Goal: Task Accomplishment & Management: Complete application form

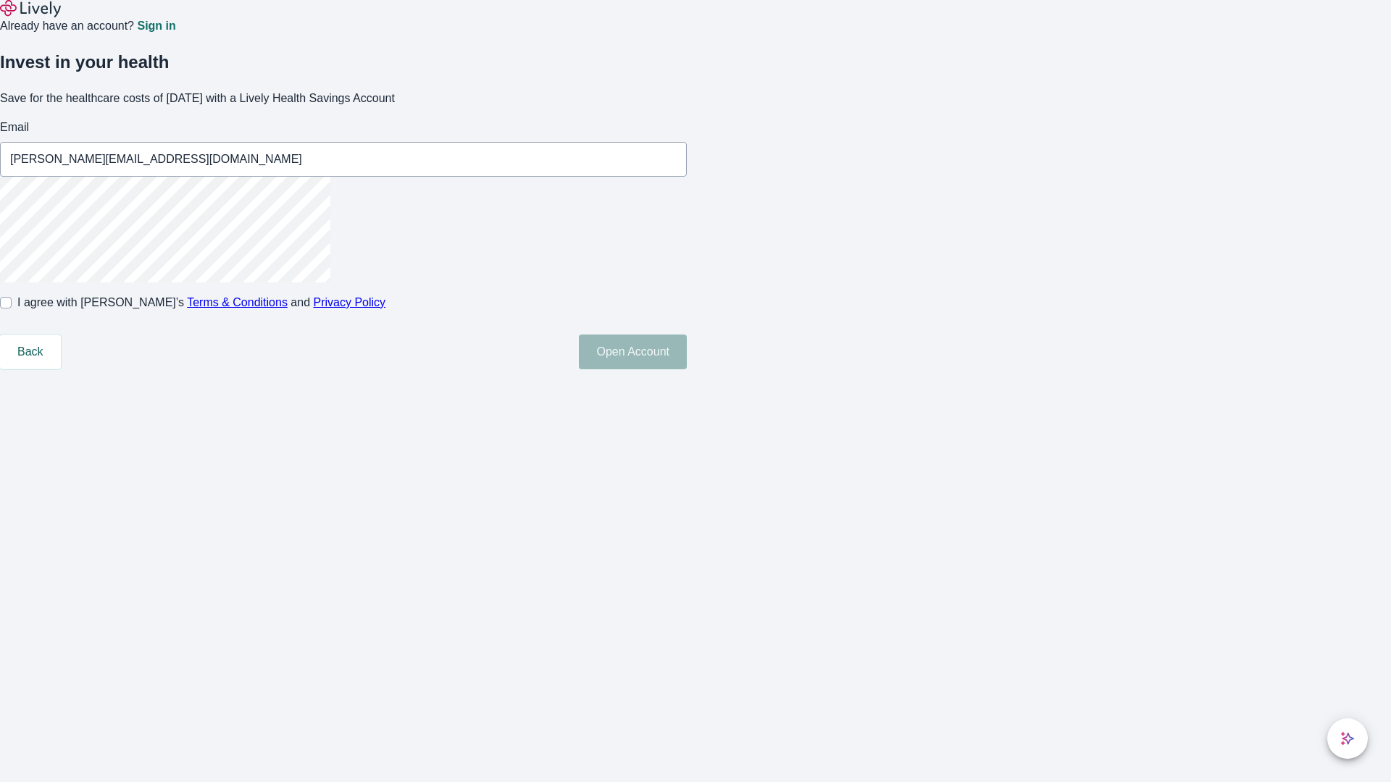
click at [12, 309] on input "I agree with Lively’s Terms & Conditions and Privacy Policy" at bounding box center [6, 303] width 12 height 12
checkbox input "true"
click at [687, 369] on button "Open Account" at bounding box center [633, 352] width 108 height 35
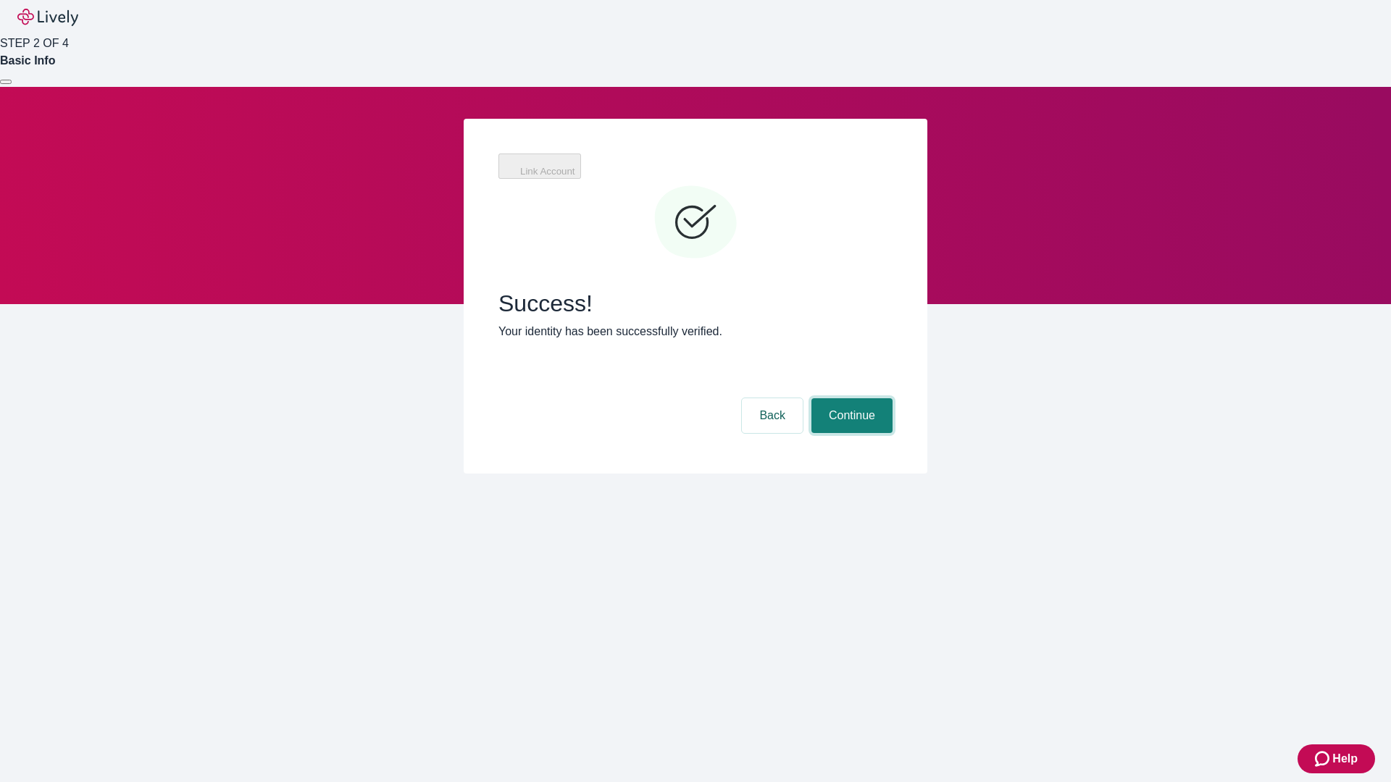
click at [850, 398] on button "Continue" at bounding box center [851, 415] width 81 height 35
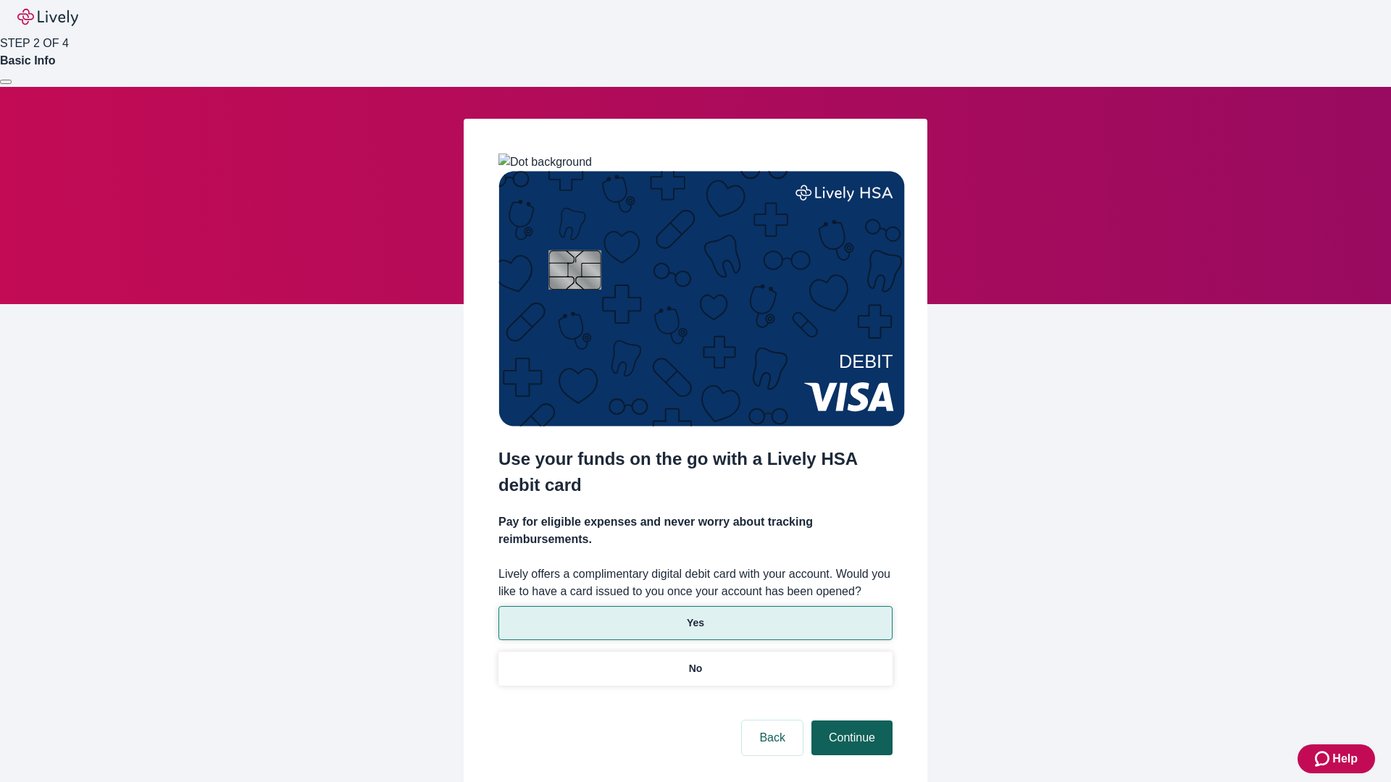
click at [695, 616] on p "Yes" at bounding box center [695, 623] width 17 height 15
click at [850, 721] on button "Continue" at bounding box center [851, 738] width 81 height 35
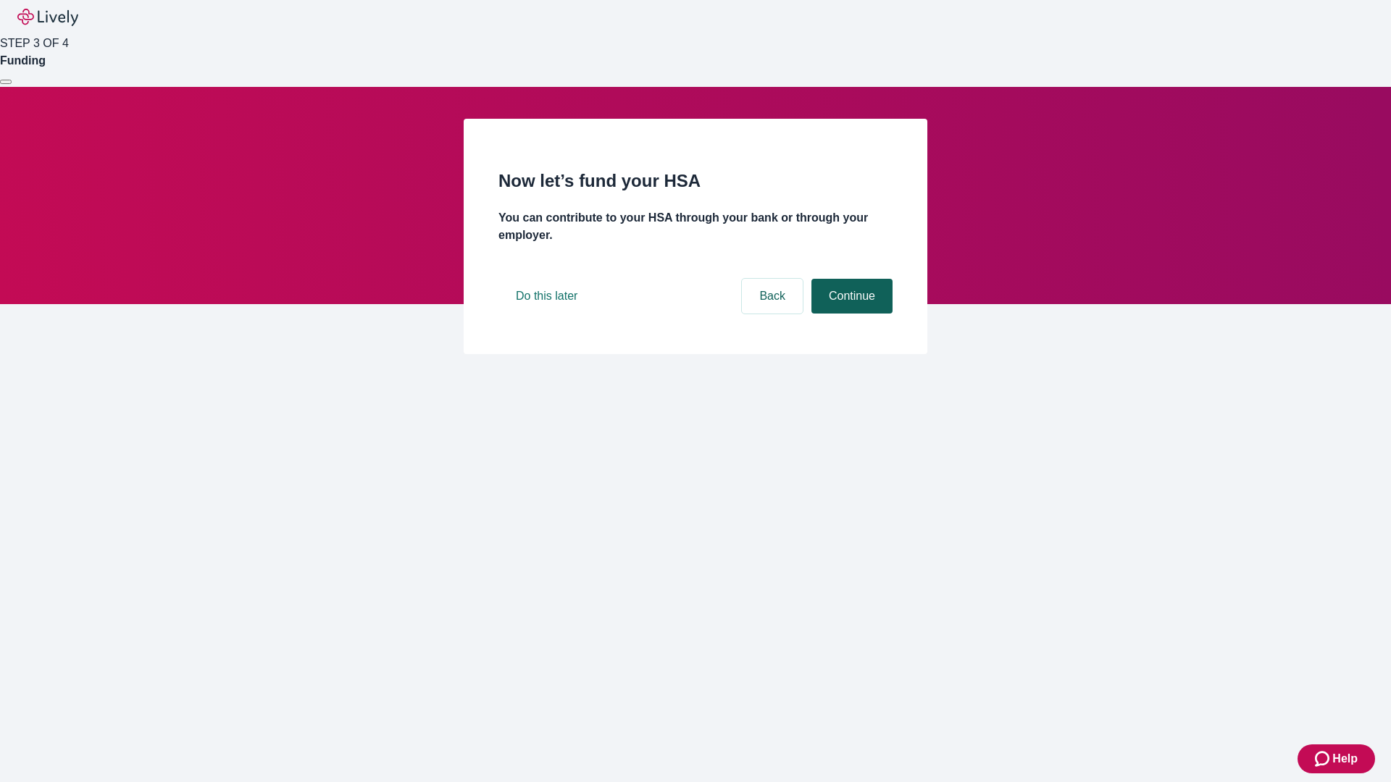
click at [850, 314] on button "Continue" at bounding box center [851, 296] width 81 height 35
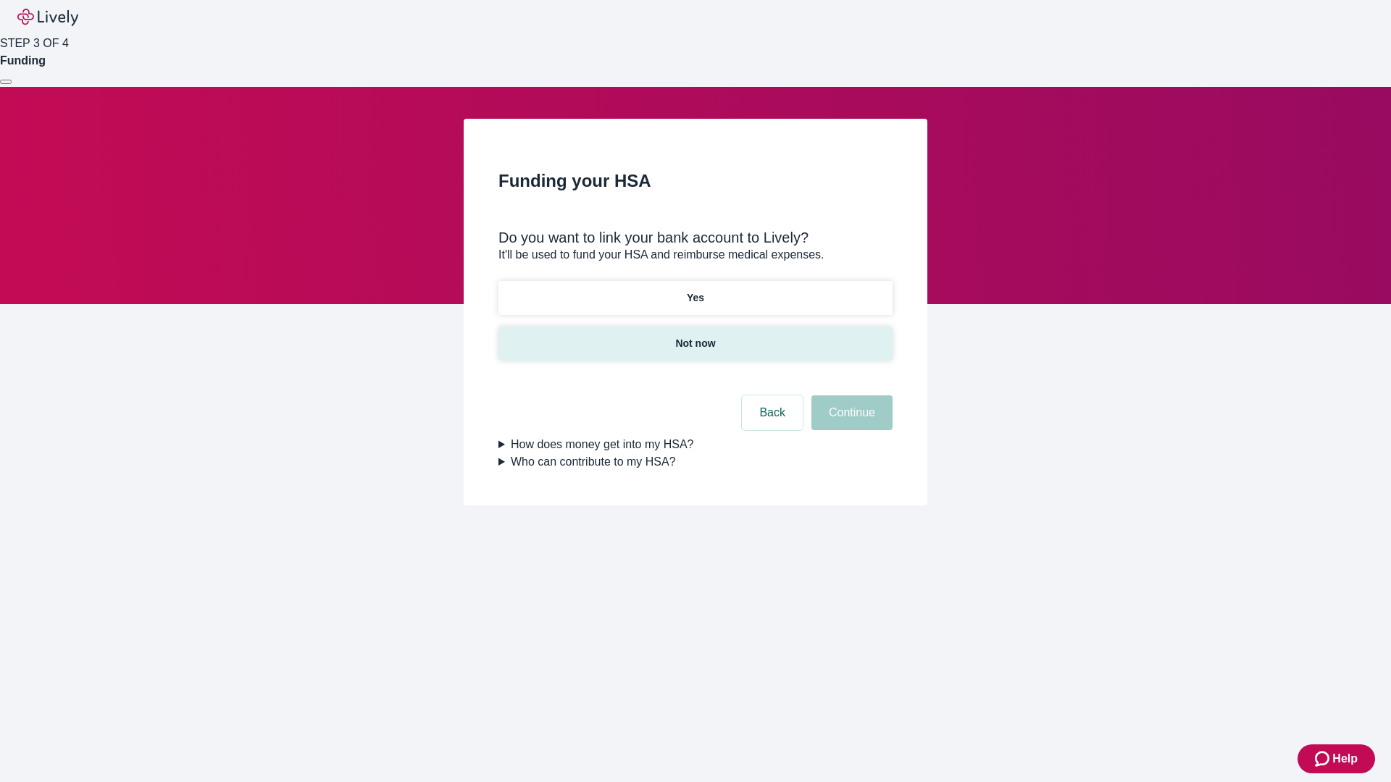
click at [695, 336] on p "Not now" at bounding box center [695, 343] width 40 height 15
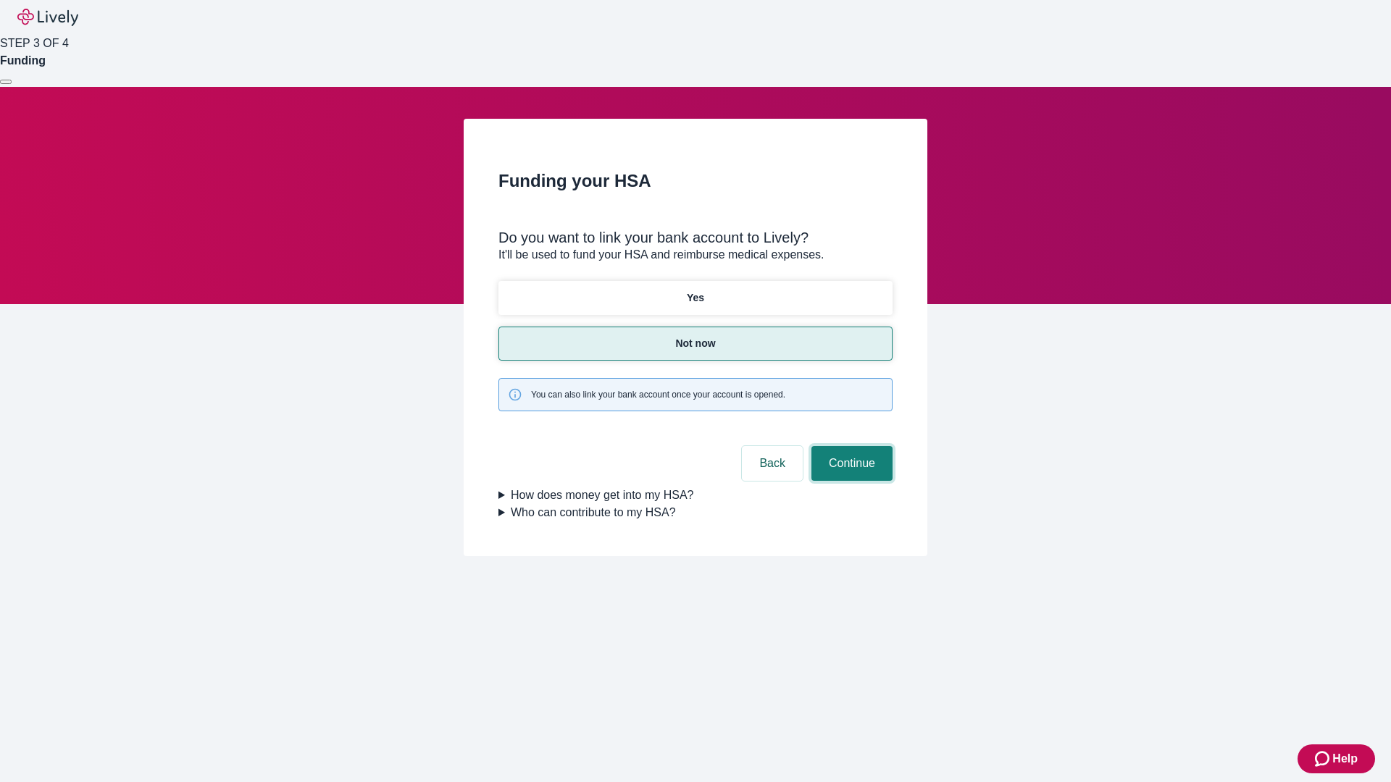
click at [850, 446] on button "Continue" at bounding box center [851, 463] width 81 height 35
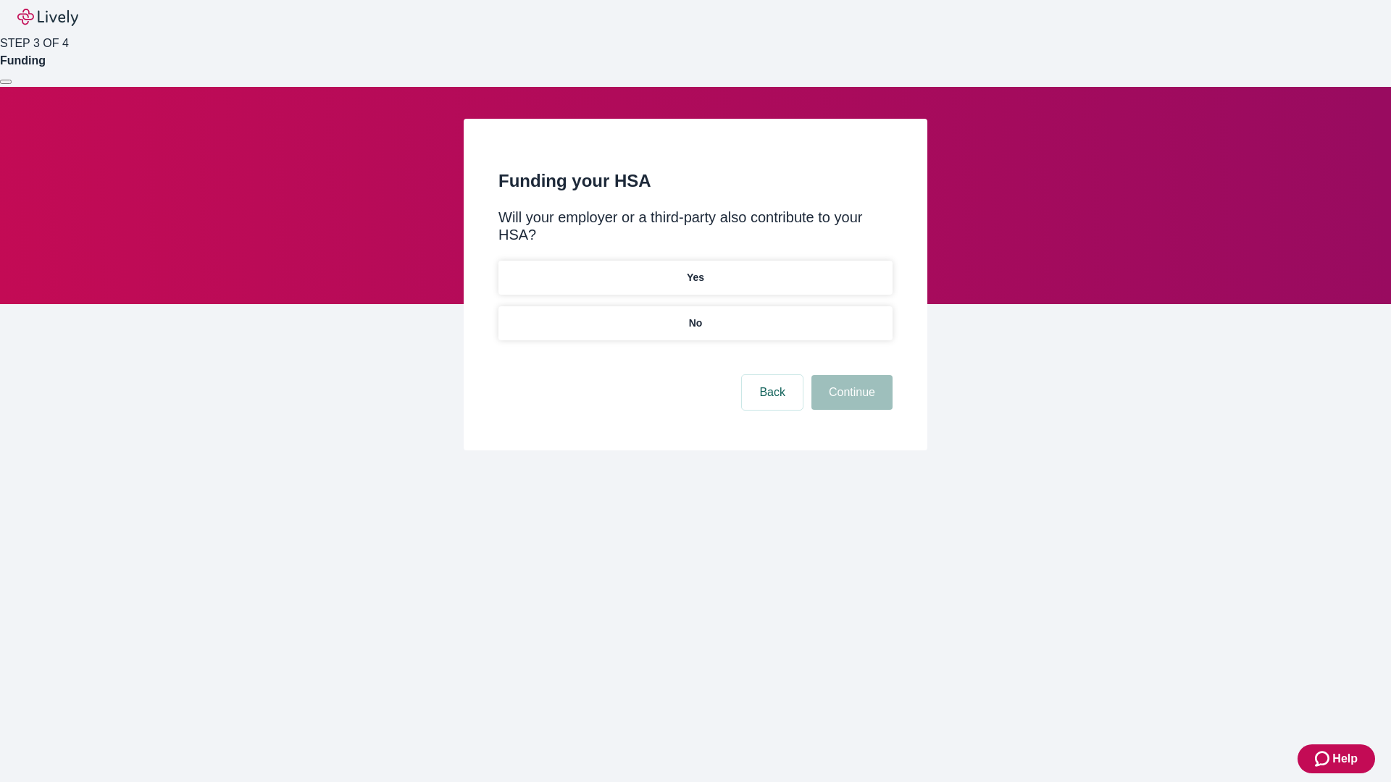
click at [695, 316] on p "No" at bounding box center [696, 323] width 14 height 15
click at [850, 375] on button "Continue" at bounding box center [851, 392] width 81 height 35
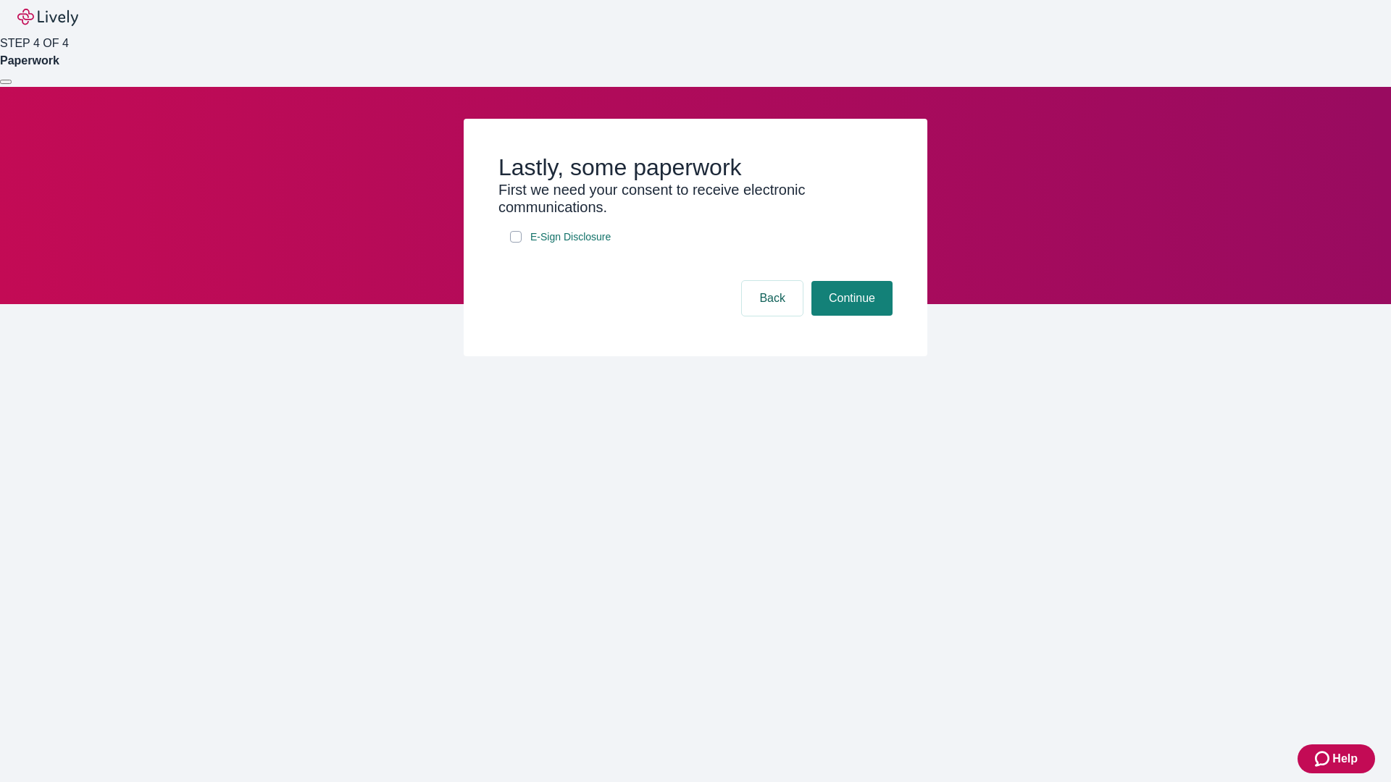
click at [516, 243] on input "E-Sign Disclosure" at bounding box center [516, 237] width 12 height 12
checkbox input "true"
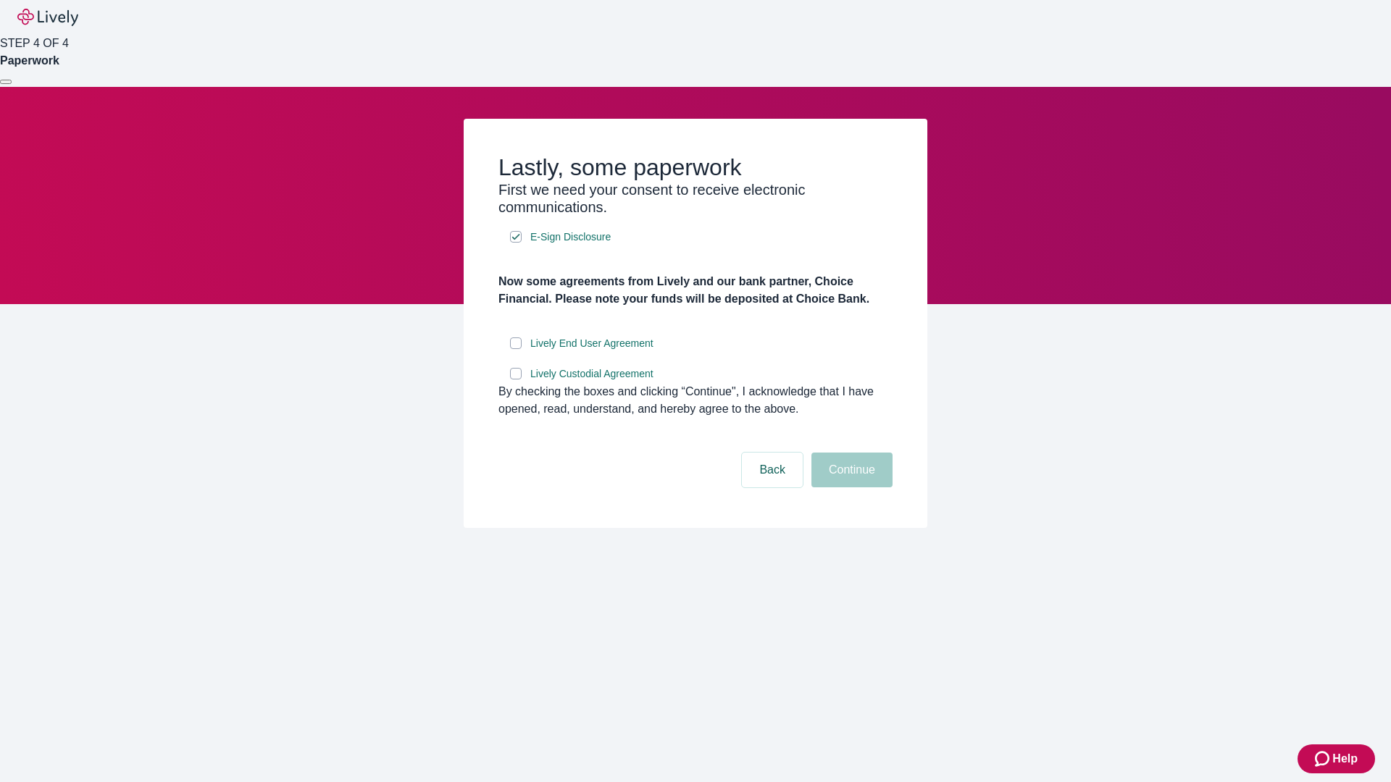
click at [516, 349] on input "Lively End User Agreement" at bounding box center [516, 344] width 12 height 12
checkbox input "true"
click at [516, 380] on input "Lively Custodial Agreement" at bounding box center [516, 374] width 12 height 12
checkbox input "true"
click at [850, 488] on button "Continue" at bounding box center [851, 470] width 81 height 35
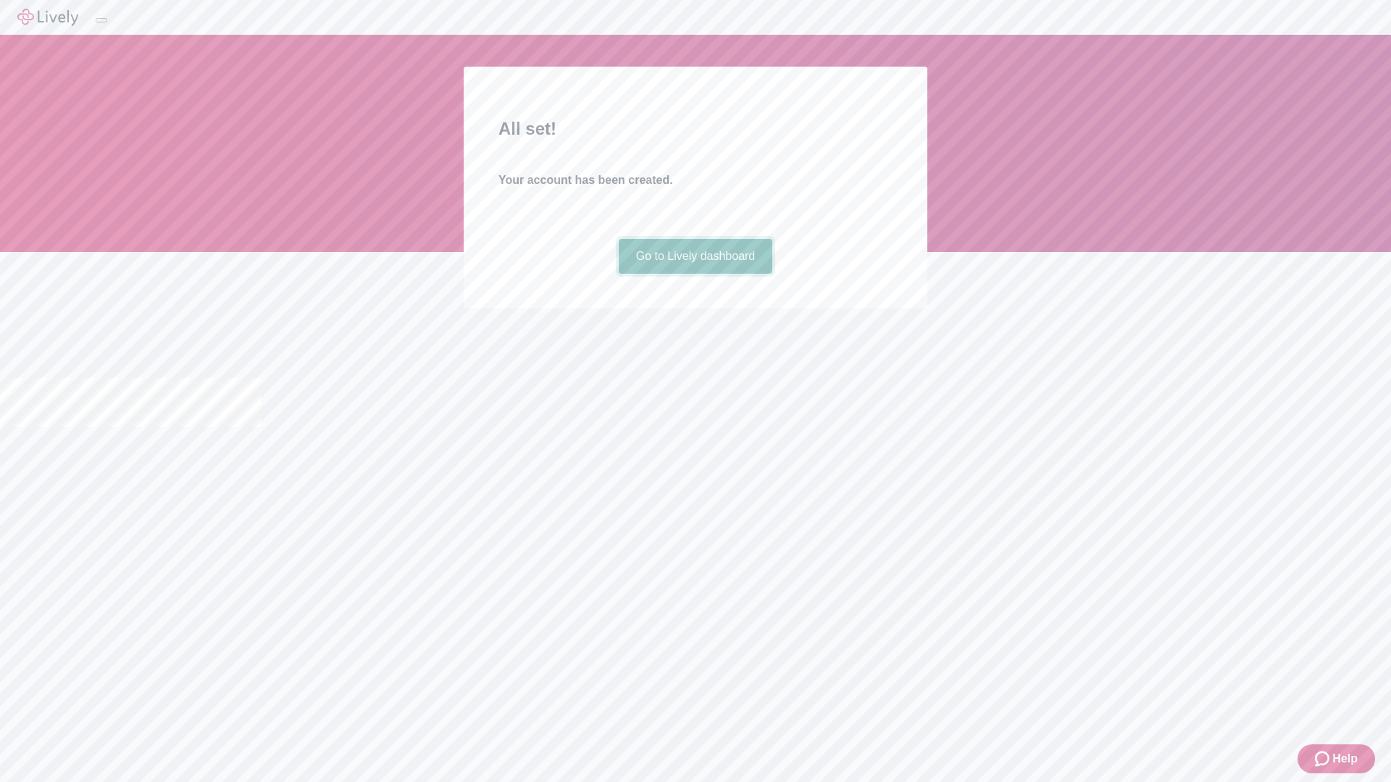
click at [695, 274] on link "Go to Lively dashboard" at bounding box center [696, 256] width 154 height 35
